Goal: Transaction & Acquisition: Purchase product/service

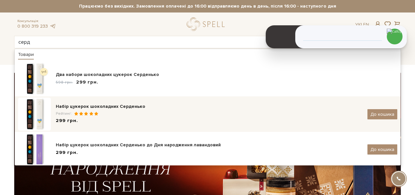
type input "серд"
click at [87, 111] on span at bounding box center [85, 113] width 5 height 4
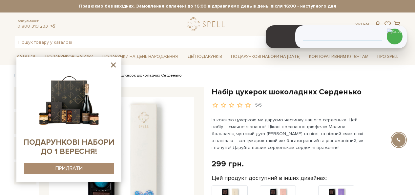
click at [261, 91] on h1 "Набір цукерок шоколадних Серденько" at bounding box center [307, 92] width 190 height 10
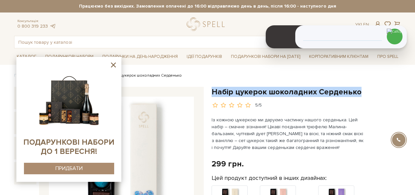
click at [261, 91] on h1 "Набір цукерок шоколадних Серденько" at bounding box center [307, 92] width 190 height 10
copy div "Набір цукерок шоколадних Серденько"
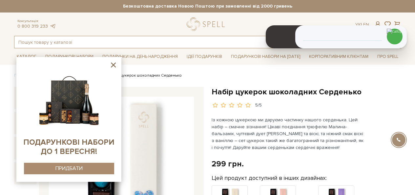
click at [129, 38] on input "text" at bounding box center [199, 42] width 371 height 12
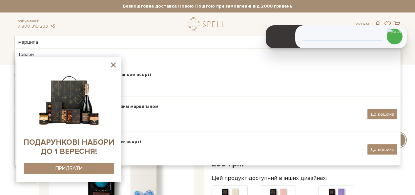
type input "марципа"
click at [112, 65] on icon at bounding box center [113, 65] width 8 height 8
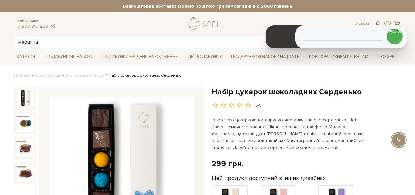
click at [74, 45] on input "марципа" at bounding box center [199, 42] width 371 height 12
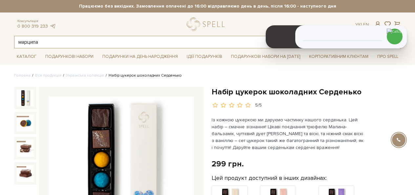
click at [48, 41] on input "марципа" at bounding box center [199, 42] width 371 height 12
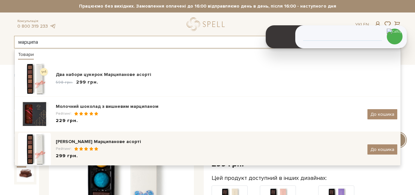
click at [76, 148] on span at bounding box center [75, 148] width 5 height 4
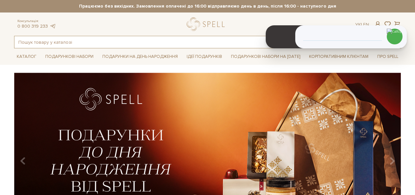
click at [84, 37] on input "text" at bounding box center [199, 42] width 371 height 12
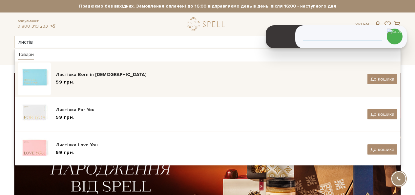
type input "листів"
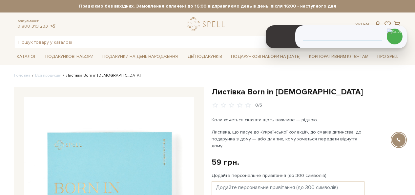
click at [247, 91] on h1 "Листівка Born in [DEMOGRAPHIC_DATA]" at bounding box center [307, 92] width 190 height 10
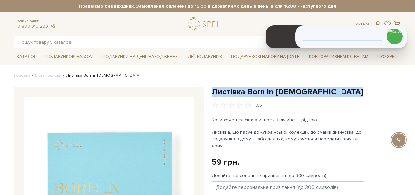
click at [247, 91] on h1 "Листівка Born in [DEMOGRAPHIC_DATA]" at bounding box center [307, 92] width 190 height 10
copy div "Листівка Born in [DEMOGRAPHIC_DATA]"
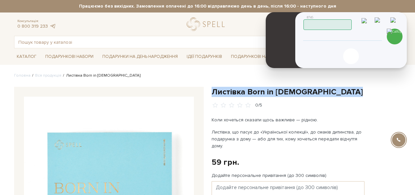
click at [327, 30] on div "Скопійовано в буфер обміну 1 2 ABC 3 DEF 4 GHI 5 JKL 6 MNO 7 PQRS 8 TUV 9 WXYZ …" at bounding box center [351, 40] width 112 height 56
click at [350, 24] on span "Працюю" at bounding box center [350, 24] width 0 height 7
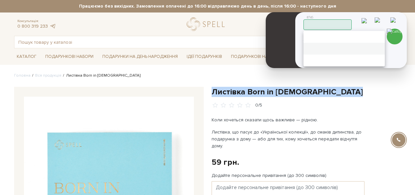
click at [380, 46] on span "Пауза" at bounding box center [380, 49] width 0 height 8
